Goal: Find specific page/section: Find specific page/section

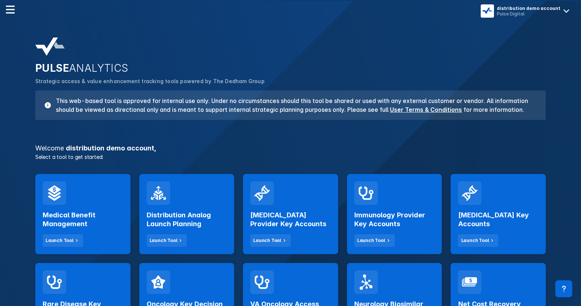
click at [158, 191] on icon at bounding box center [158, 192] width 15 height 15
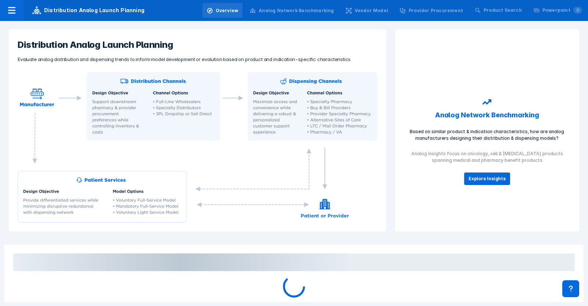
click at [501, 11] on div "Product Search" at bounding box center [502, 10] width 38 height 7
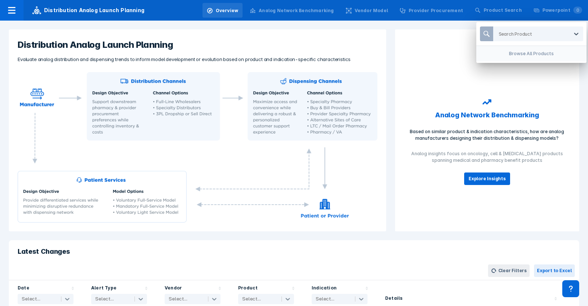
click at [516, 29] on div "Search Product" at bounding box center [531, 34] width 76 height 14
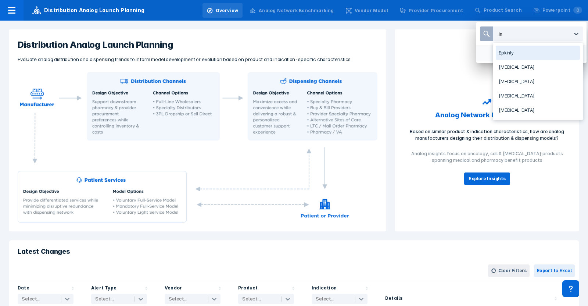
type input "i"
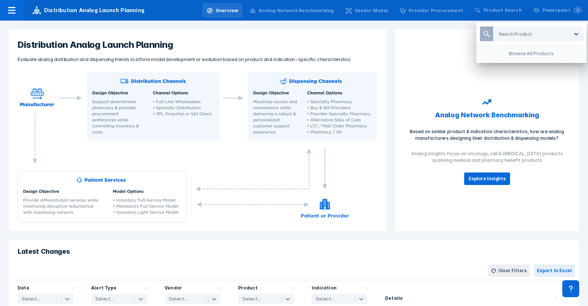
click at [430, 71] on div "Search Product Browse All Products" at bounding box center [294, 153] width 588 height 306
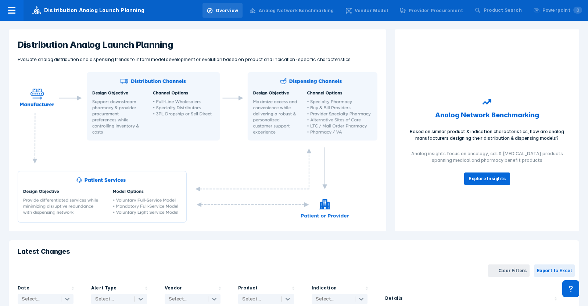
click at [281, 14] on div "Analog Network Benchmarking" at bounding box center [296, 10] width 75 height 7
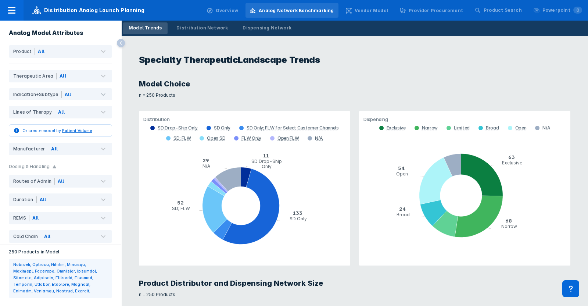
scroll to position [137, 0]
click at [499, 10] on div "Product Search" at bounding box center [502, 10] width 38 height 7
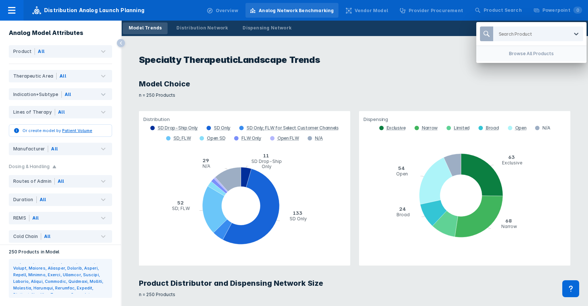
click at [507, 36] on div at bounding box center [534, 33] width 70 height 7
type input "inlex"
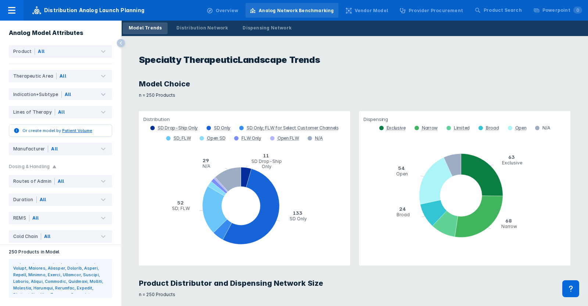
click at [513, 7] on div "Product Search" at bounding box center [502, 10] width 38 height 7
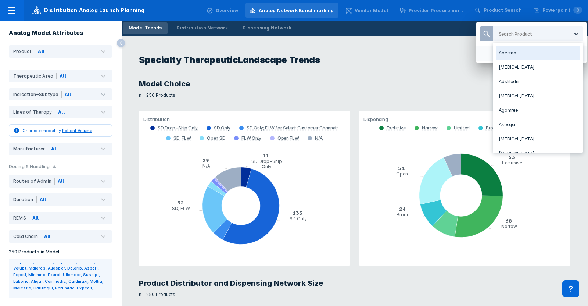
click at [513, 32] on div at bounding box center [534, 33] width 70 height 7
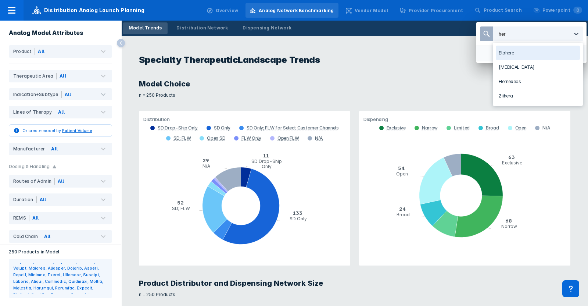
type input "hern"
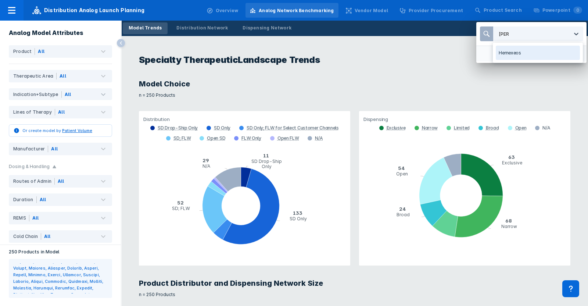
click at [520, 46] on div "Hernexeos" at bounding box center [538, 53] width 84 height 14
